Goal: Information Seeking & Learning: Check status

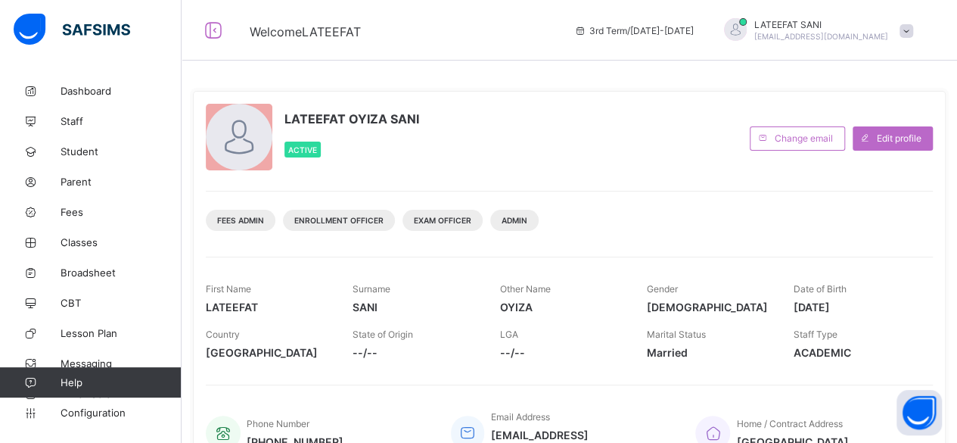
click at [95, 210] on span "Fees" at bounding box center [121, 212] width 121 height 12
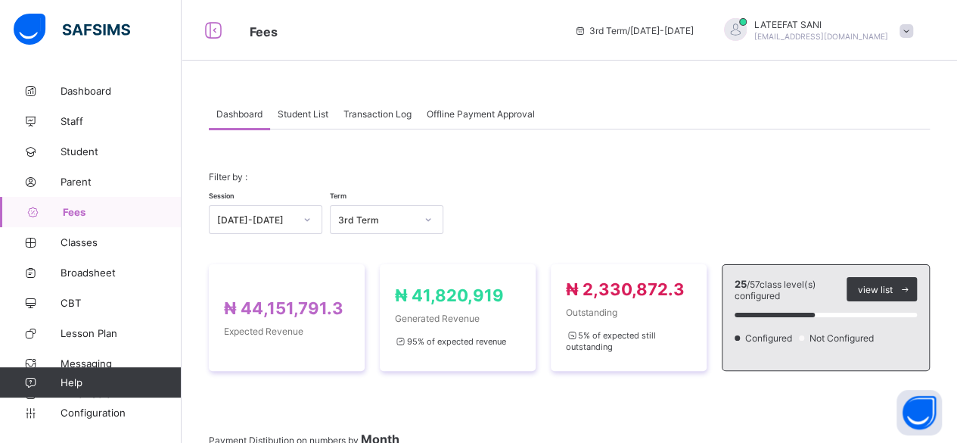
click at [510, 193] on div "Session [DATE]-[DATE] Term 3rd Term" at bounding box center [569, 212] width 721 height 44
